Goal: Task Accomplishment & Management: Manage account settings

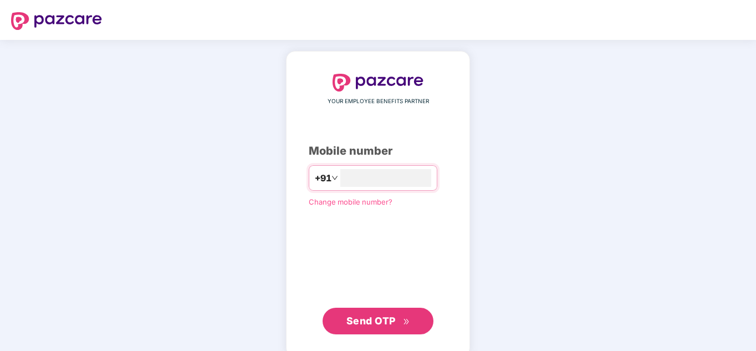
type input "**********"
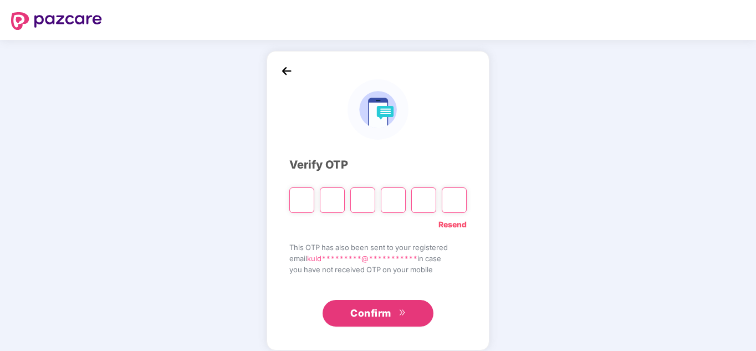
type input "*"
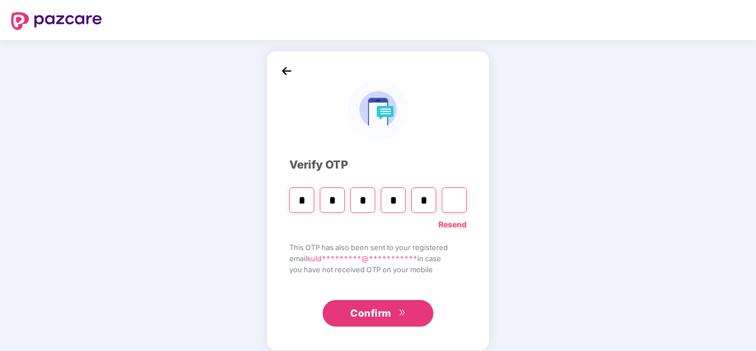
type input "*"
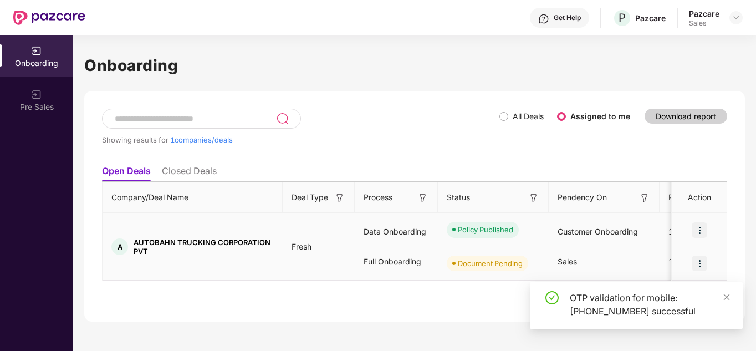
click at [703, 260] on img at bounding box center [700, 264] width 16 height 16
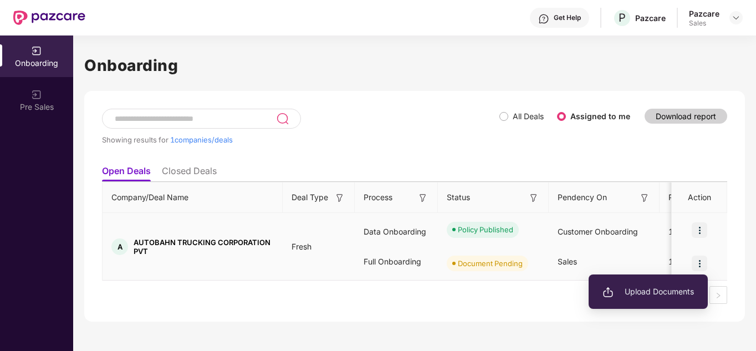
click at [666, 284] on li "Upload Documents" at bounding box center [648, 291] width 119 height 23
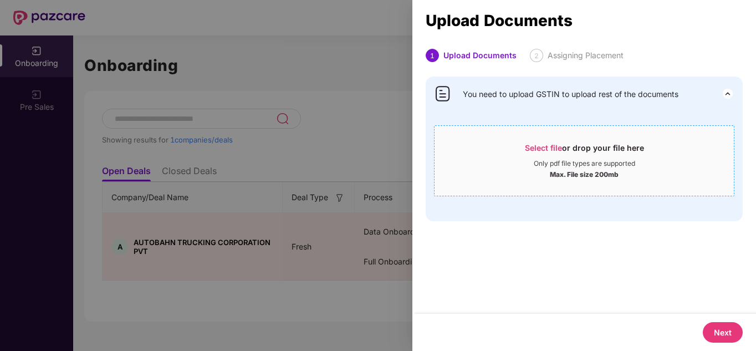
click at [566, 149] on div "Select file or drop your file here" at bounding box center [584, 151] width 119 height 17
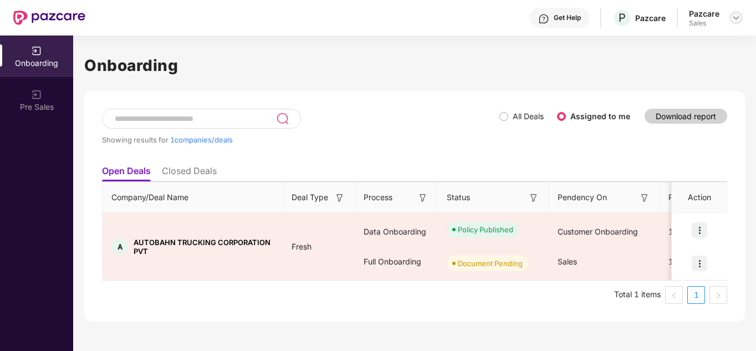
click at [735, 21] on img at bounding box center [736, 17] width 9 height 9
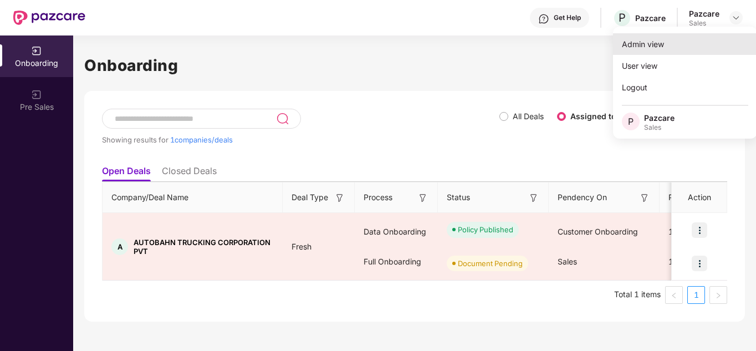
click at [651, 46] on div "Admin view" at bounding box center [685, 44] width 144 height 22
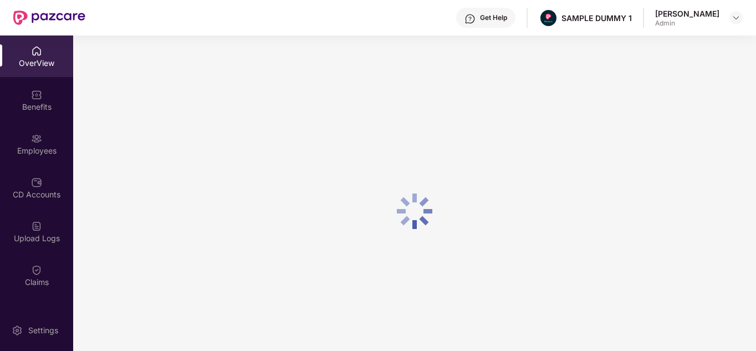
click at [651, 46] on div at bounding box center [414, 210] width 683 height 351
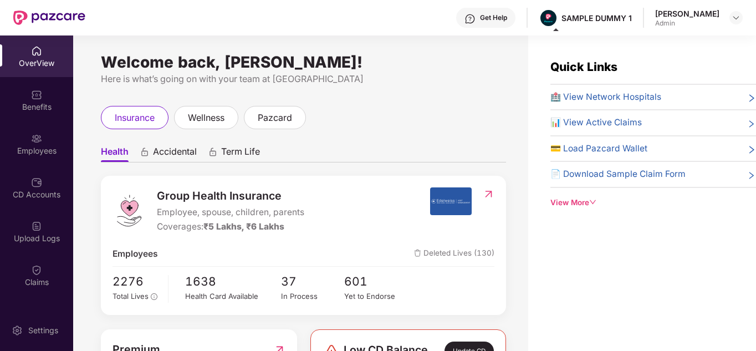
click at [497, 23] on div "Get Help" at bounding box center [485, 18] width 59 height 20
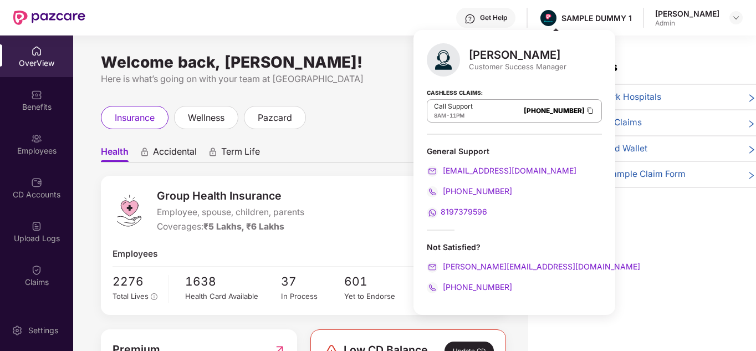
click at [384, 150] on ul "Health Accidental Term Life" at bounding box center [303, 151] width 405 height 22
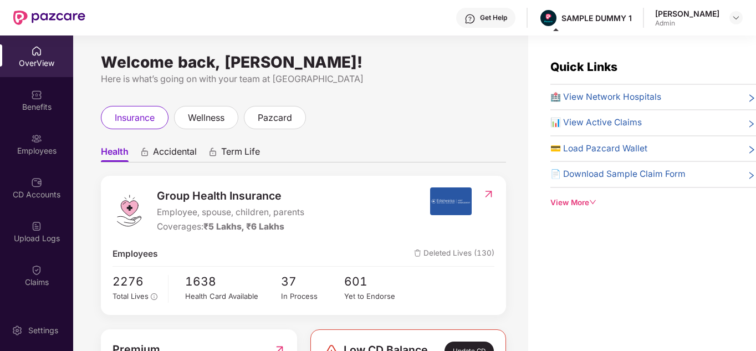
click at [240, 146] on span "Term Life" at bounding box center [240, 154] width 39 height 16
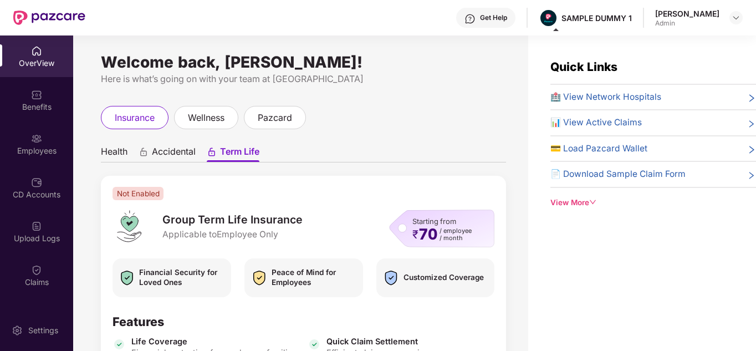
click at [111, 151] on span "Health" at bounding box center [114, 154] width 27 height 16
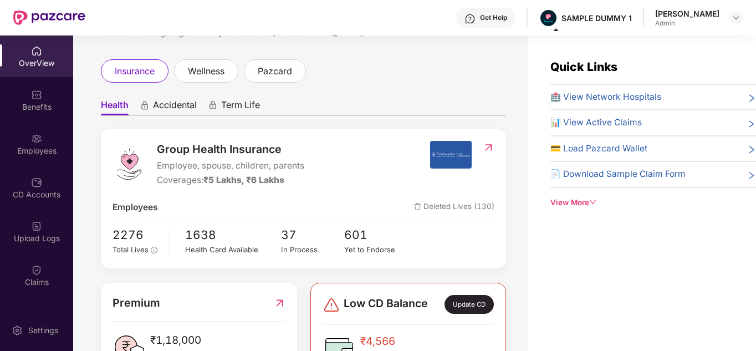
scroll to position [33, 0]
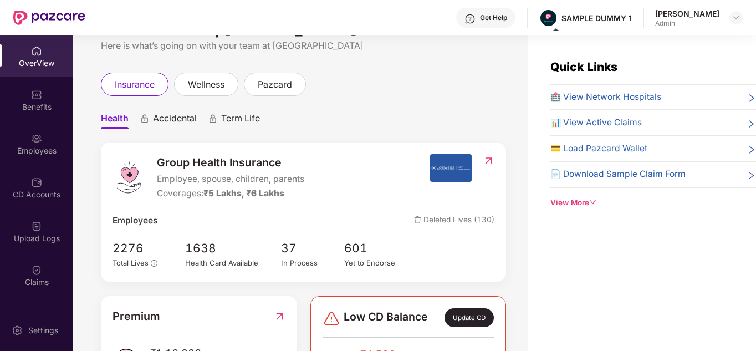
click at [574, 206] on div "View More" at bounding box center [654, 203] width 206 height 12
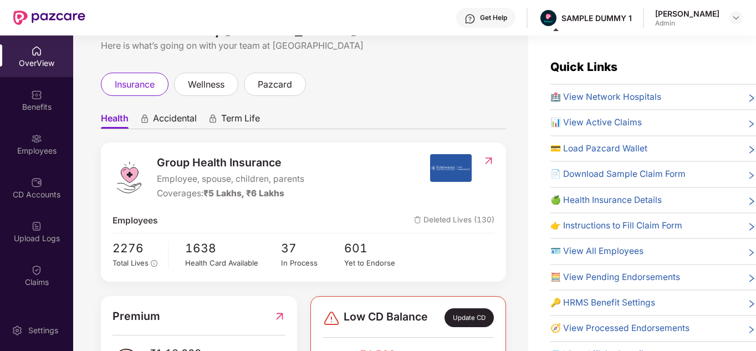
scroll to position [2, 0]
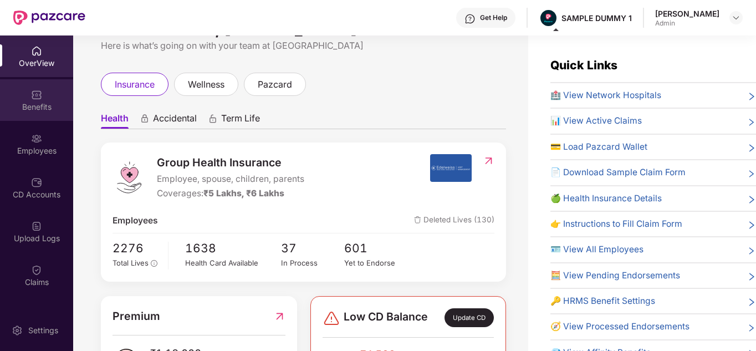
click at [26, 103] on div "Benefits" at bounding box center [36, 106] width 73 height 11
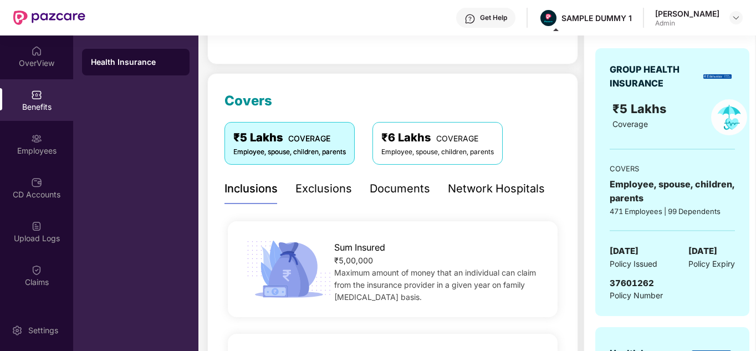
scroll to position [106, 0]
click at [338, 181] on div "Exclusions" at bounding box center [324, 189] width 57 height 17
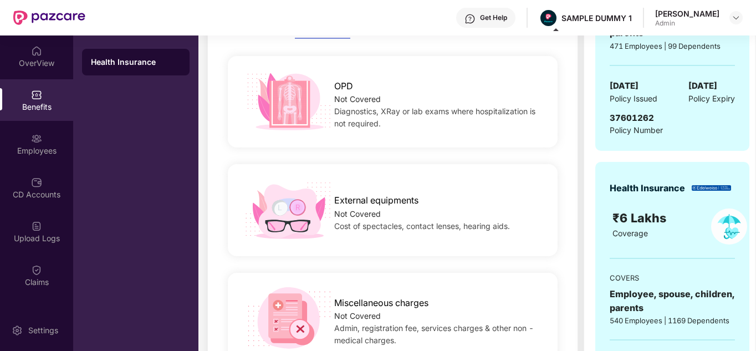
scroll to position [138, 0]
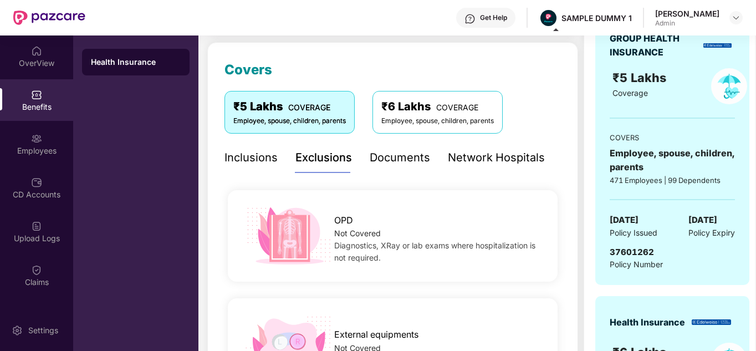
click at [392, 151] on div "Documents" at bounding box center [400, 157] width 60 height 17
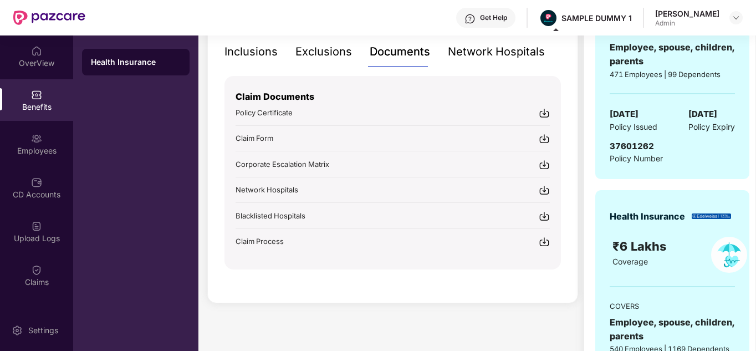
scroll to position [242, 0]
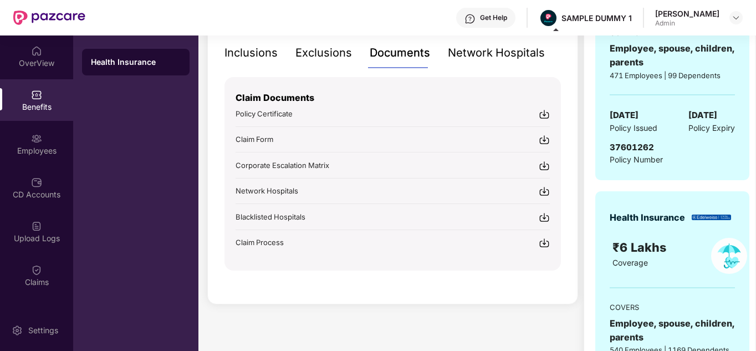
click at [507, 22] on div "Get Help" at bounding box center [493, 17] width 27 height 9
click at [247, 68] on div "Inclusions" at bounding box center [251, 53] width 53 height 30
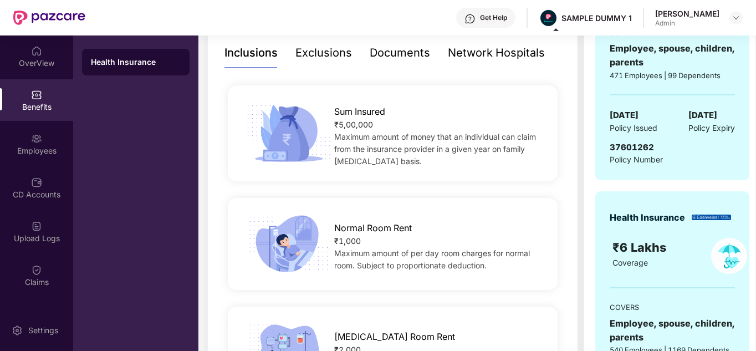
click at [497, 58] on div "Network Hospitals" at bounding box center [496, 52] width 97 height 17
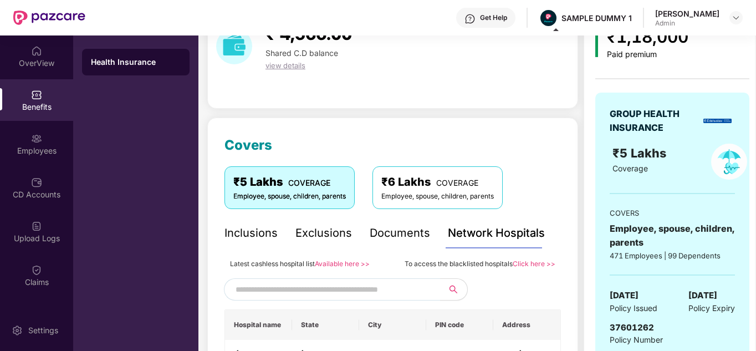
scroll to position [61, 0]
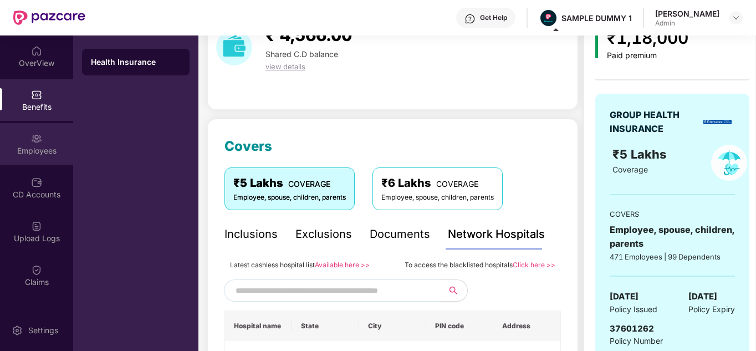
click at [35, 137] on img at bounding box center [36, 138] width 11 height 11
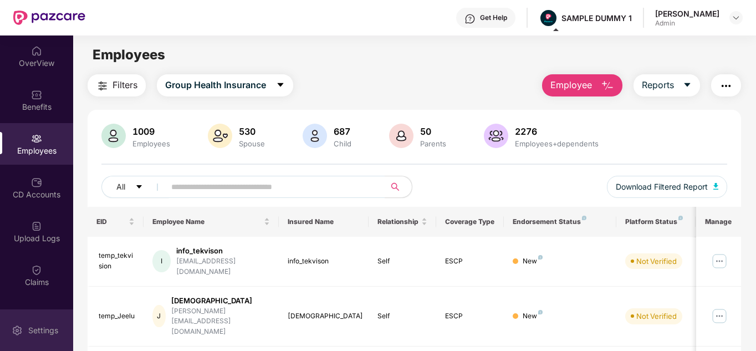
click at [32, 329] on div "Settings" at bounding box center [43, 330] width 37 height 11
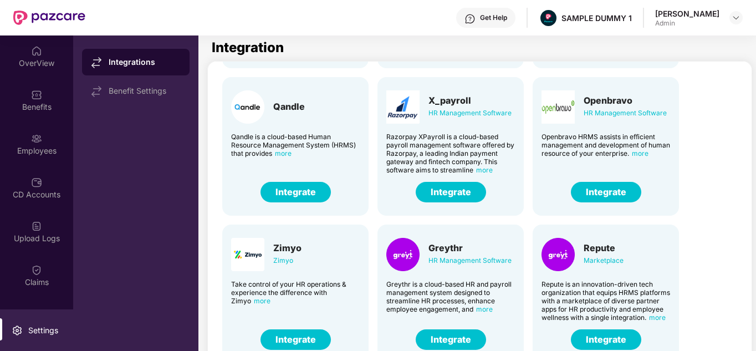
scroll to position [239, 0]
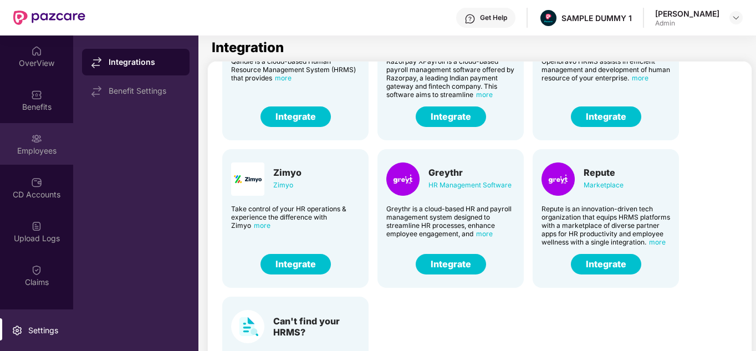
click at [32, 144] on div "Employees" at bounding box center [36, 144] width 73 height 42
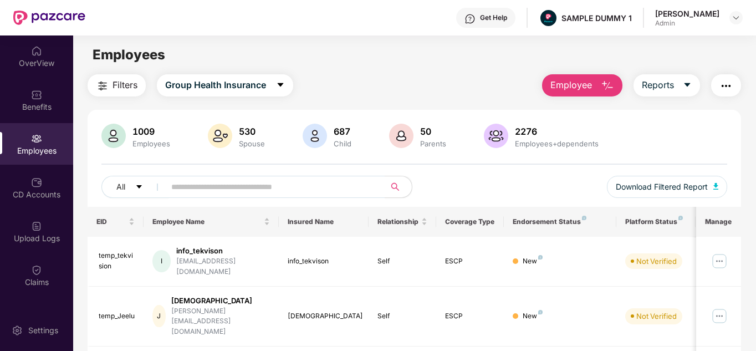
click at [591, 87] on span "Employee" at bounding box center [572, 85] width 42 height 14
click at [494, 77] on div "Filters Group Health Insurance Employee Reports" at bounding box center [415, 85] width 654 height 22
click at [597, 93] on button "Employee" at bounding box center [582, 85] width 80 height 22
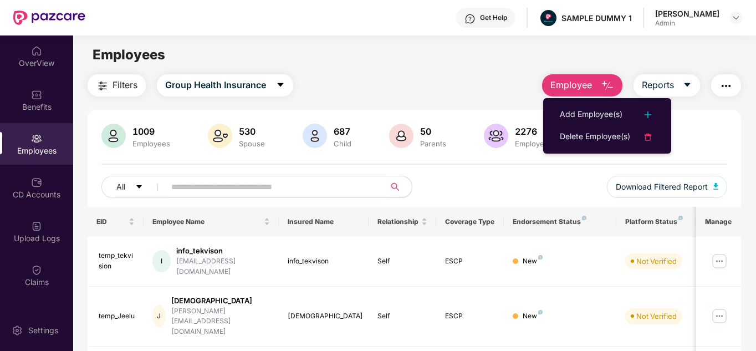
click at [489, 92] on div "Filters Group Health Insurance Employee Reports" at bounding box center [415, 85] width 654 height 22
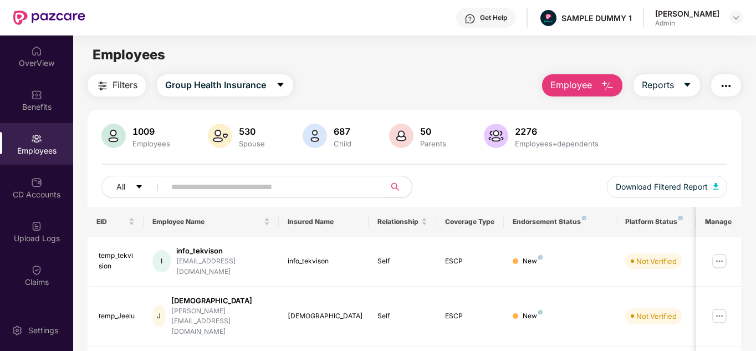
click at [725, 79] on img "button" at bounding box center [726, 85] width 13 height 13
click at [492, 70] on main "Employees Filters Group Health Insurance Employee Reports 1009 Employees 530 Sp…" at bounding box center [414, 210] width 683 height 351
click at [114, 84] on span "Filters" at bounding box center [125, 85] width 25 height 14
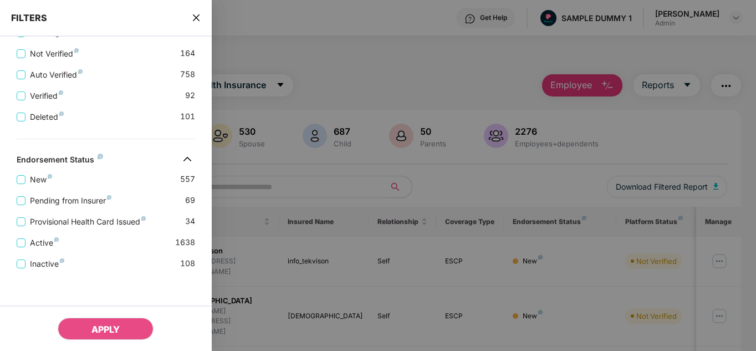
scroll to position [391, 0]
click at [50, 118] on span "Deleted" at bounding box center [47, 116] width 43 height 12
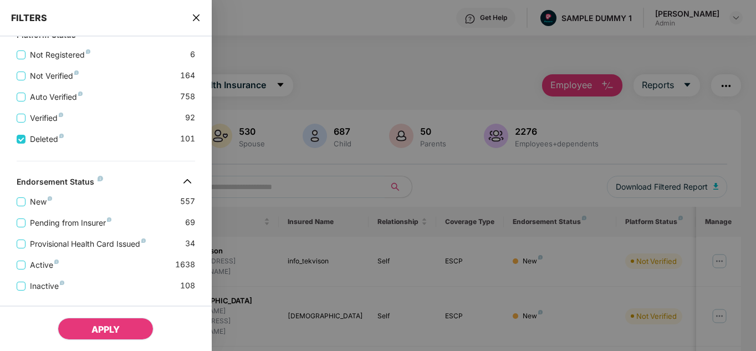
click at [118, 335] on button "APPLY" at bounding box center [106, 329] width 96 height 22
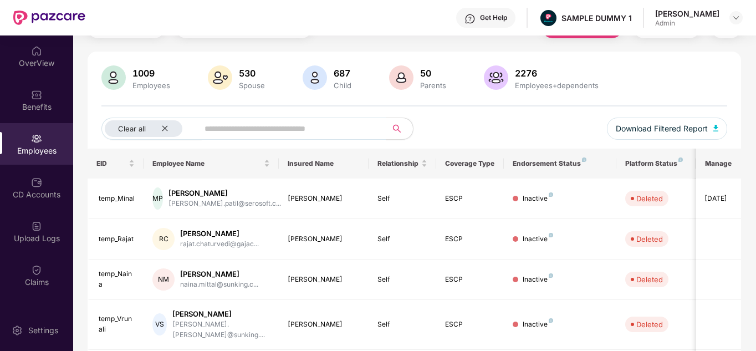
scroll to position [0, 0]
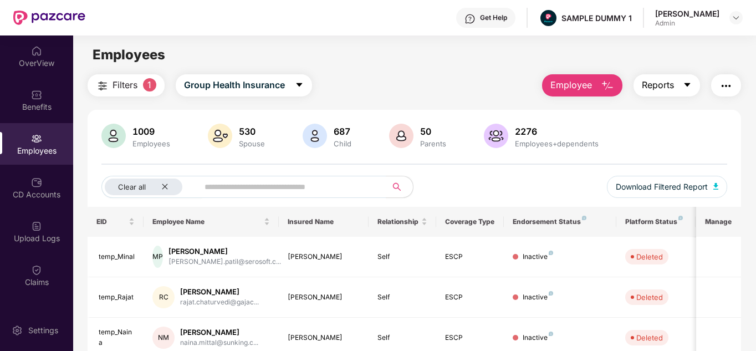
click at [676, 91] on button "Reports" at bounding box center [667, 85] width 67 height 22
click at [34, 182] on img at bounding box center [36, 182] width 11 height 11
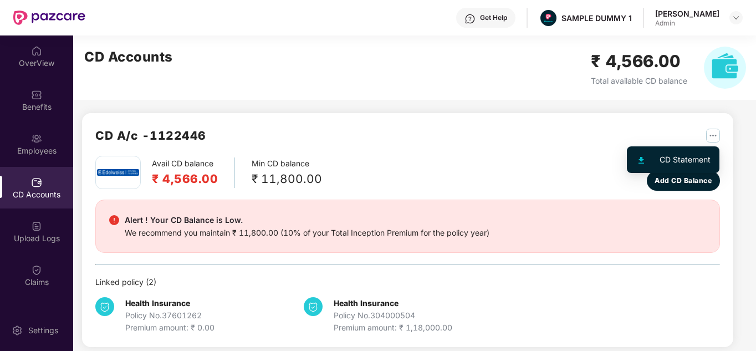
click at [714, 138] on img "button" at bounding box center [713, 136] width 14 height 14
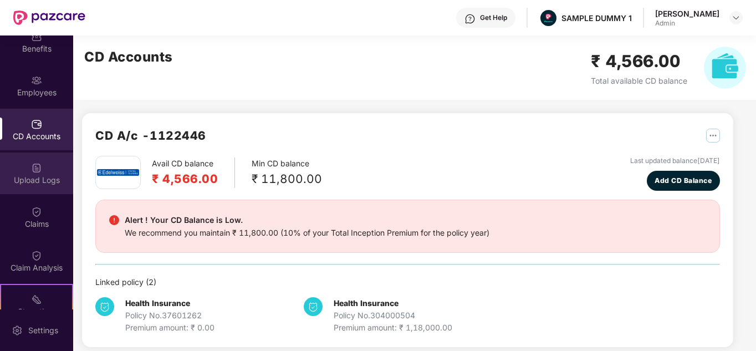
scroll to position [59, 0]
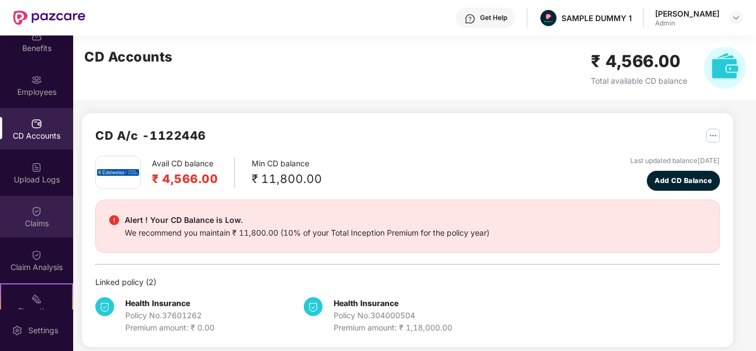
click at [38, 216] on img at bounding box center [36, 211] width 11 height 11
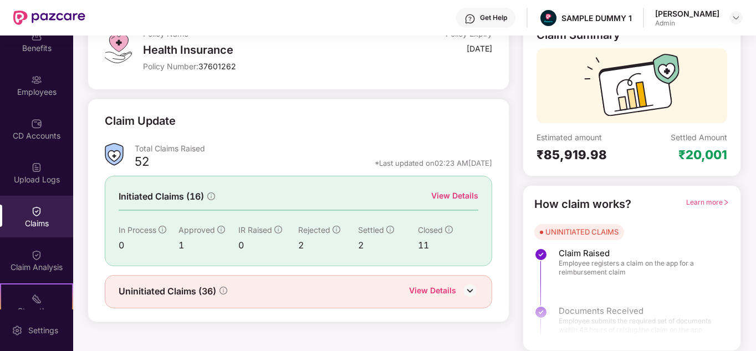
scroll to position [83, 0]
click at [451, 190] on div "View Details" at bounding box center [454, 196] width 47 height 12
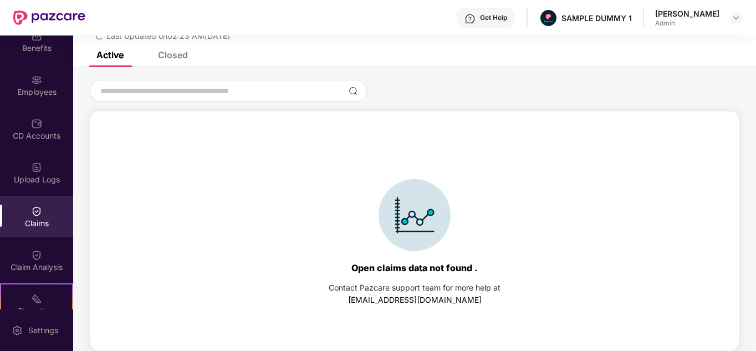
scroll to position [48, 0]
click at [171, 59] on div "Closed" at bounding box center [173, 54] width 30 height 11
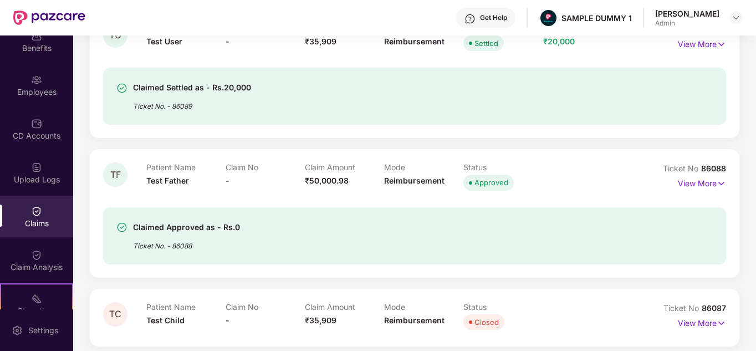
scroll to position [808, 0]
click at [704, 186] on p "View More" at bounding box center [702, 183] width 48 height 15
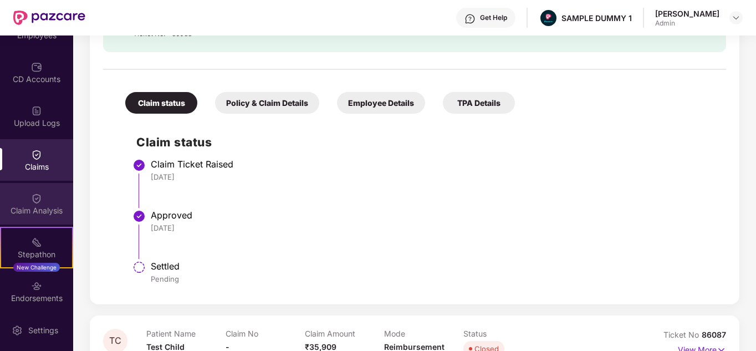
scroll to position [116, 0]
click at [36, 197] on img at bounding box center [36, 197] width 11 height 11
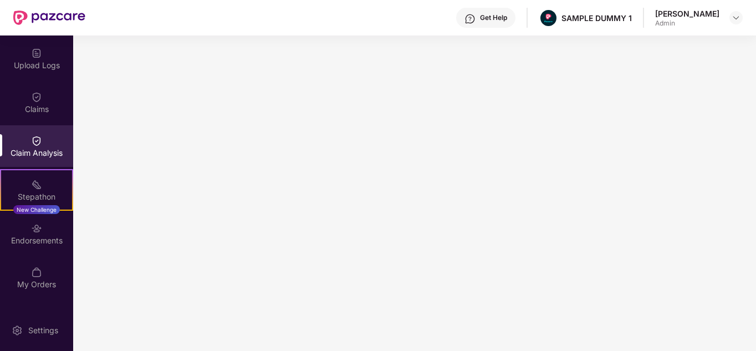
scroll to position [173, 0]
click at [37, 190] on img at bounding box center [36, 184] width 11 height 11
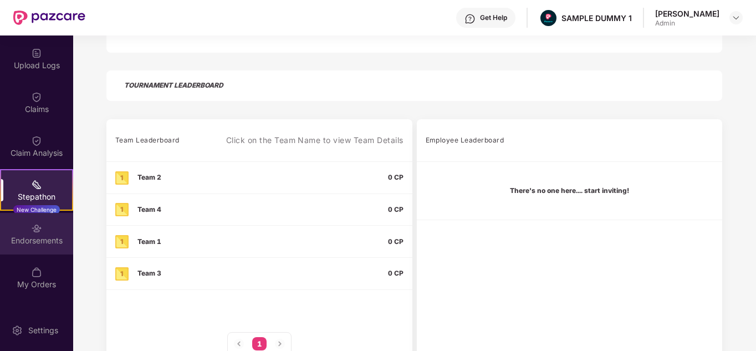
scroll to position [208, 0]
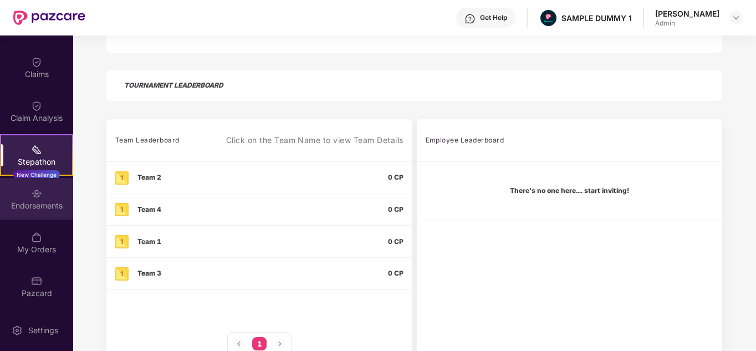
click at [35, 216] on div "Endorsements" at bounding box center [36, 199] width 73 height 42
